Goal: Task Accomplishment & Management: Manage account settings

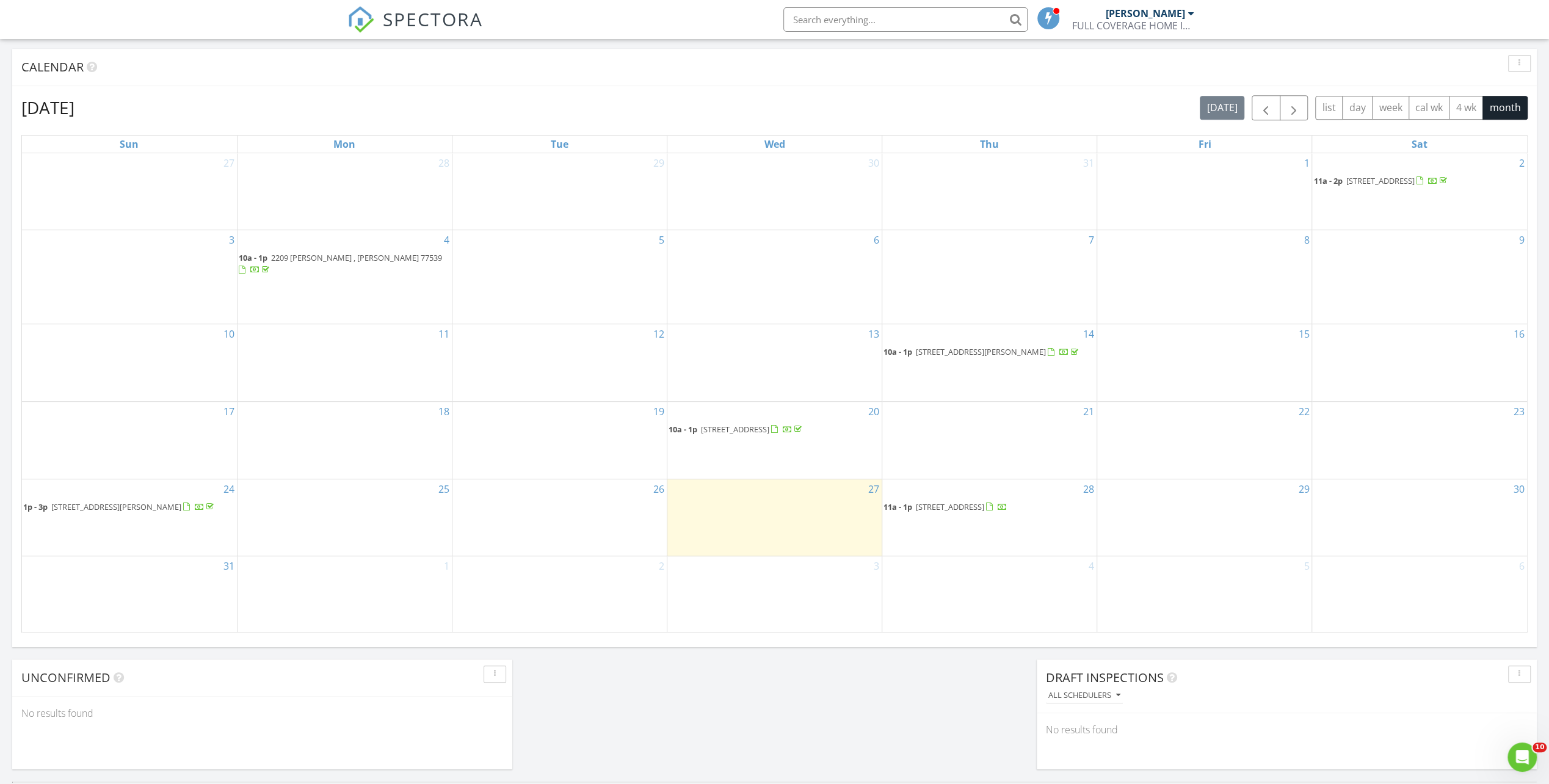
click at [965, 501] on span "[STREET_ADDRESS]" at bounding box center [950, 506] width 68 height 11
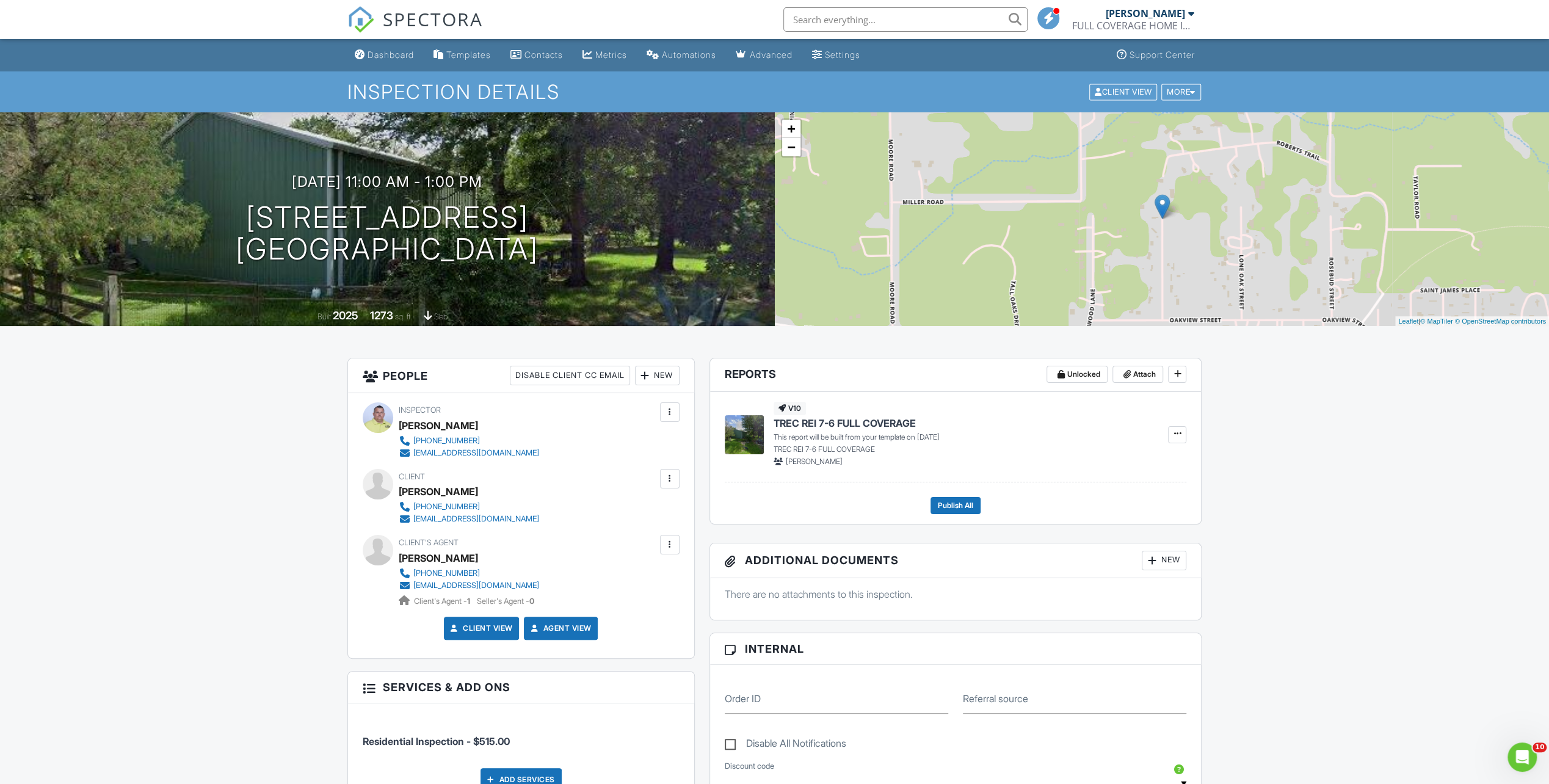
click at [668, 542] on div at bounding box center [670, 544] width 12 height 12
click at [578, 578] on li "Edit" at bounding box center [604, 582] width 136 height 31
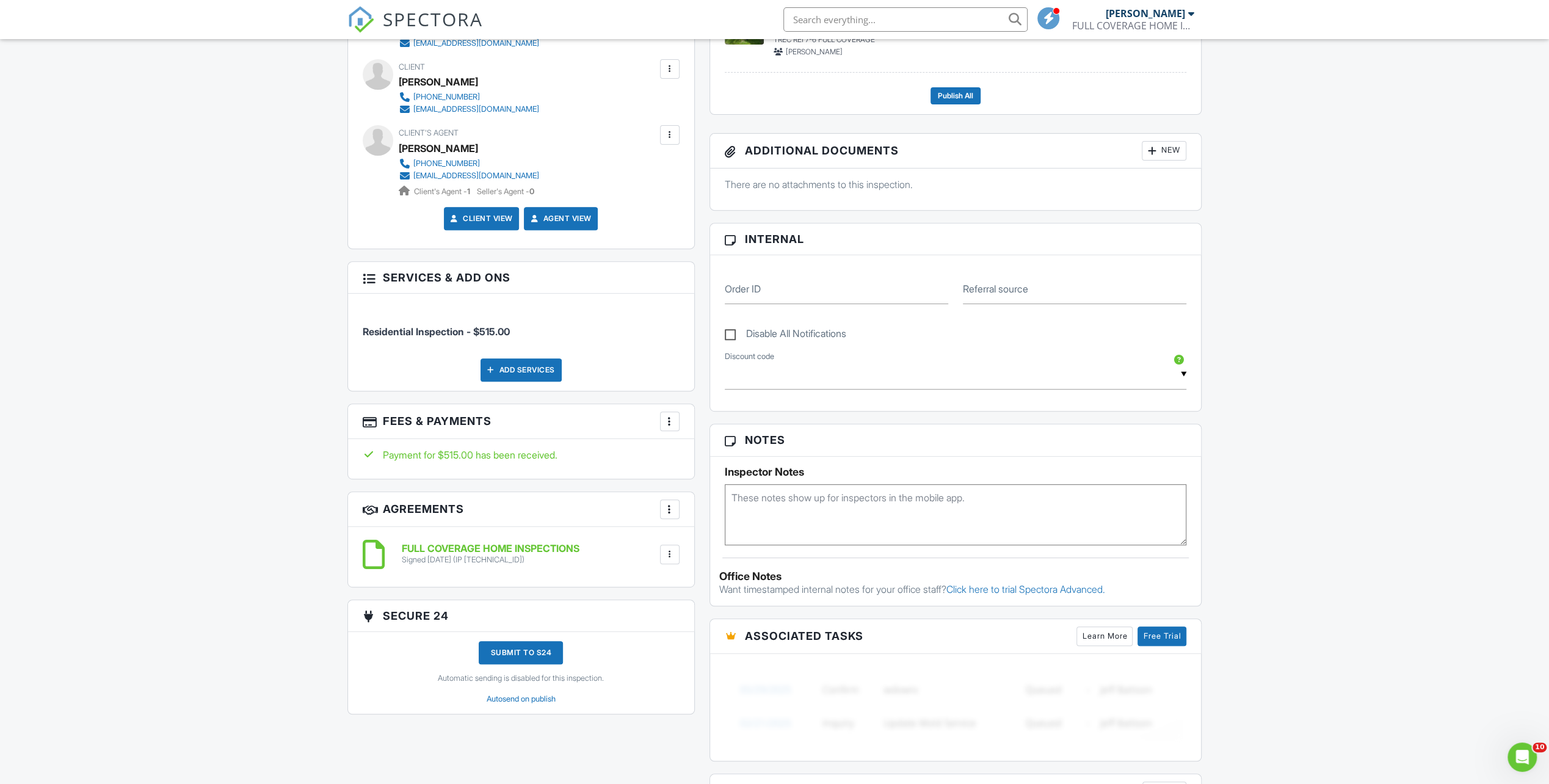
scroll to position [138, 0]
